Goal: Navigation & Orientation: Understand site structure

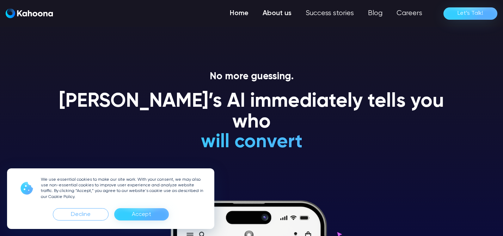
click at [276, 14] on link "About us" at bounding box center [276, 13] width 43 height 14
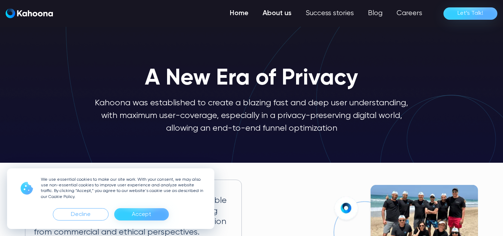
click at [245, 13] on link "Home" at bounding box center [239, 13] width 33 height 14
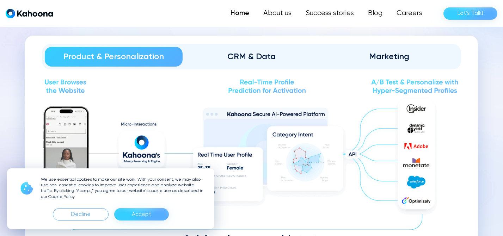
scroll to position [778, 0]
click at [252, 55] on div "CRM & Data" at bounding box center [251, 56] width 118 height 11
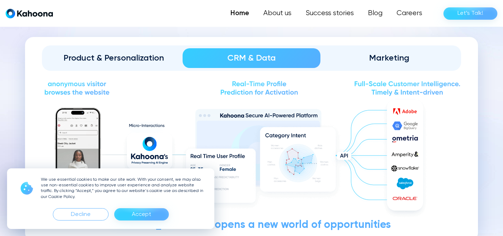
scroll to position [776, 0]
click at [356, 49] on link "Marketing" at bounding box center [389, 58] width 138 height 20
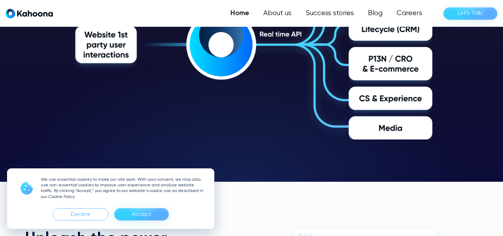
scroll to position [1204, 0]
